Goal: Task Accomplishment & Management: Manage account settings

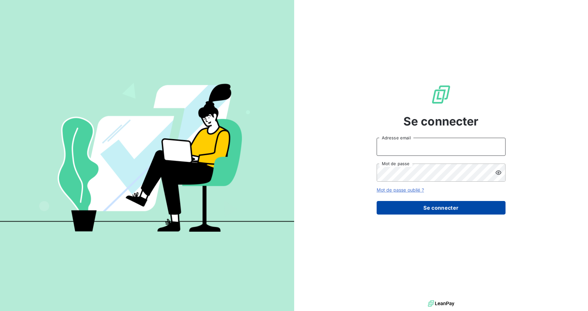
type input "[EMAIL_ADDRESS][DOMAIN_NAME]"
click at [436, 207] on button "Se connecter" at bounding box center [441, 208] width 129 height 14
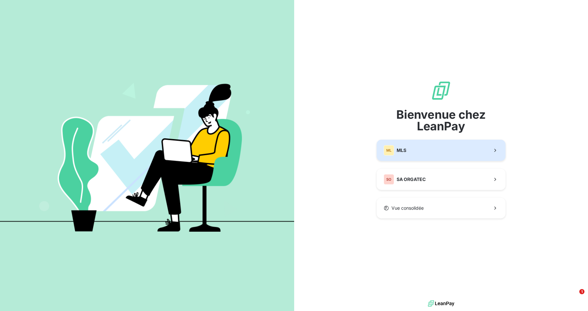
click at [493, 147] on icon "button" at bounding box center [495, 150] width 6 height 6
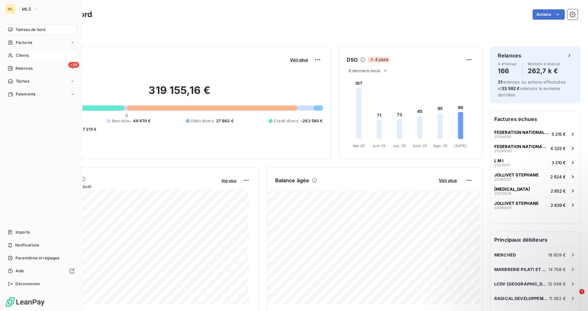
click at [30, 55] on div "Clients" at bounding box center [41, 55] width 72 height 10
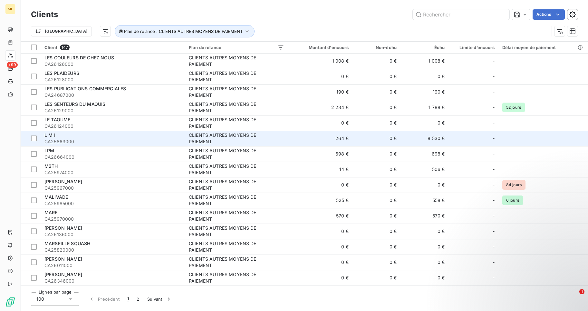
scroll to position [1313, 0]
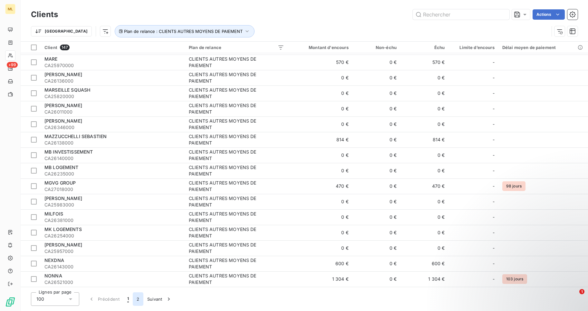
click at [137, 298] on button "2" at bounding box center [138, 299] width 10 height 14
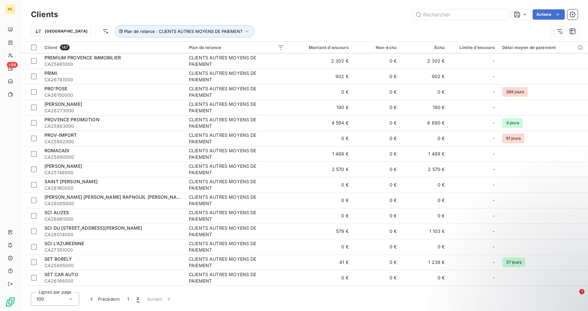
scroll to position [0, 0]
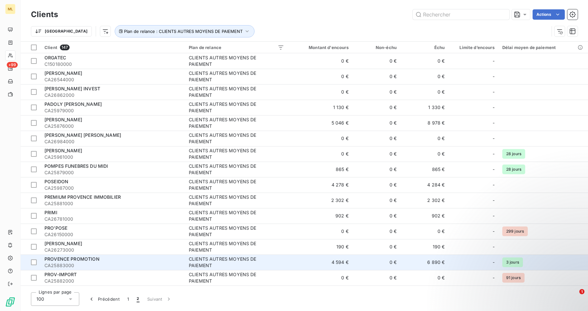
click at [97, 262] on span "CA25883000" at bounding box center [112, 265] width 137 height 6
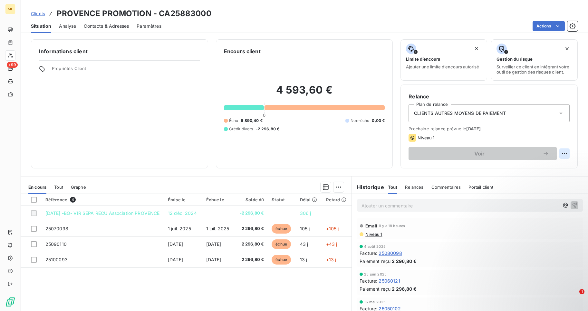
click at [558, 153] on html "ML +99 Clients PROVENCE PROMOTION - CA25883000 Situation Analyse Contacts & Adr…" at bounding box center [294, 155] width 588 height 311
click at [321, 148] on html "ML +99 Clients PROVENCE PROMOTION - CA25883000 Situation Analyse Contacts & Adr…" at bounding box center [294, 155] width 588 height 311
click at [117, 26] on span "Contacts & Adresses" at bounding box center [106, 26] width 45 height 6
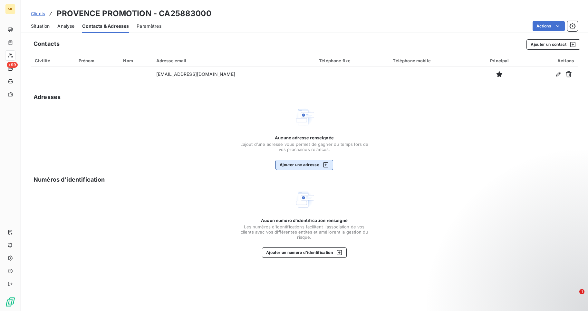
click at [308, 164] on button "Ajouter une adresse" at bounding box center [304, 164] width 58 height 10
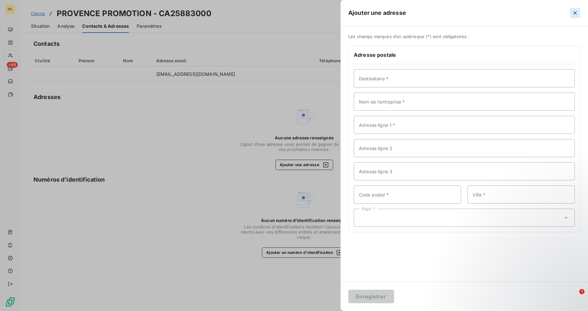
click at [575, 13] on icon "button" at bounding box center [574, 12] width 3 height 3
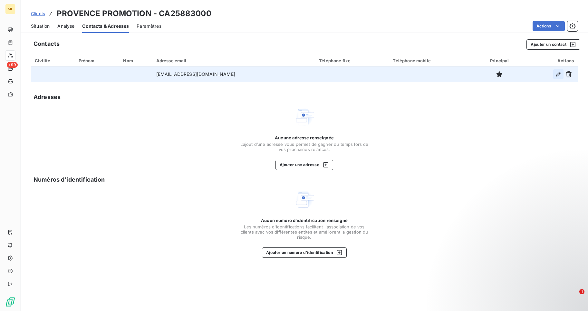
click at [558, 74] on icon "button" at bounding box center [558, 74] width 6 height 6
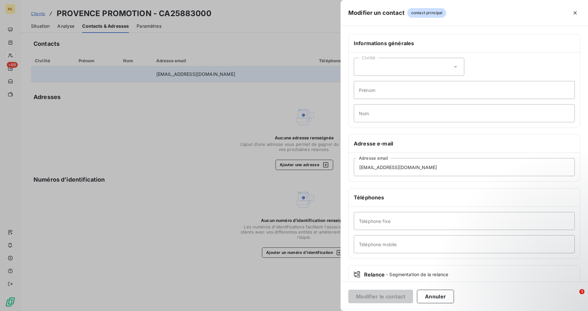
click at [454, 67] on icon at bounding box center [455, 67] width 3 height 2
click at [384, 96] on span "Monsieur" at bounding box center [376, 94] width 19 height 6
click at [381, 91] on input "Prénom" at bounding box center [464, 90] width 221 height 18
type input "[PERSON_NAME]"
click at [355, 110] on input "Nom" at bounding box center [464, 113] width 221 height 18
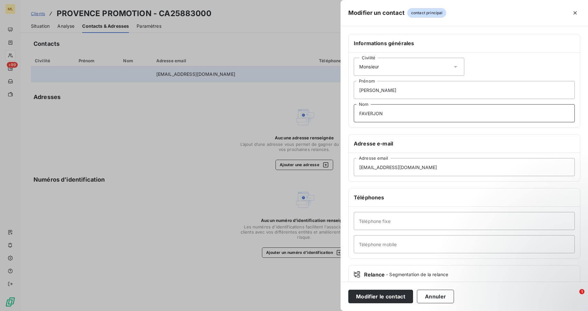
type input "FAVERJON"
drag, startPoint x: 426, startPoint y: 168, endPoint x: 348, endPoint y: 172, distance: 77.8
click at [348, 172] on div "Adresse e-mail [EMAIL_ADDRESS][DOMAIN_NAME] Adresse email" at bounding box center [464, 157] width 232 height 47
click at [361, 165] on input "Adresse email" at bounding box center [464, 167] width 221 height 18
paste input "[PERSON_NAME][EMAIL_ADDRESS][DOMAIN_NAME]"
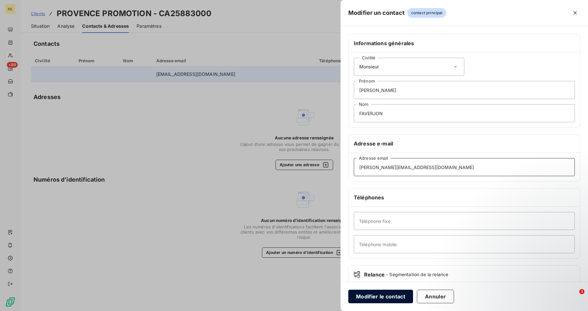
type input "[PERSON_NAME][EMAIL_ADDRESS][DOMAIN_NAME]"
click at [375, 295] on button "Modifier le contact" at bounding box center [380, 296] width 65 height 14
